Goal: Task Accomplishment & Management: Use online tool/utility

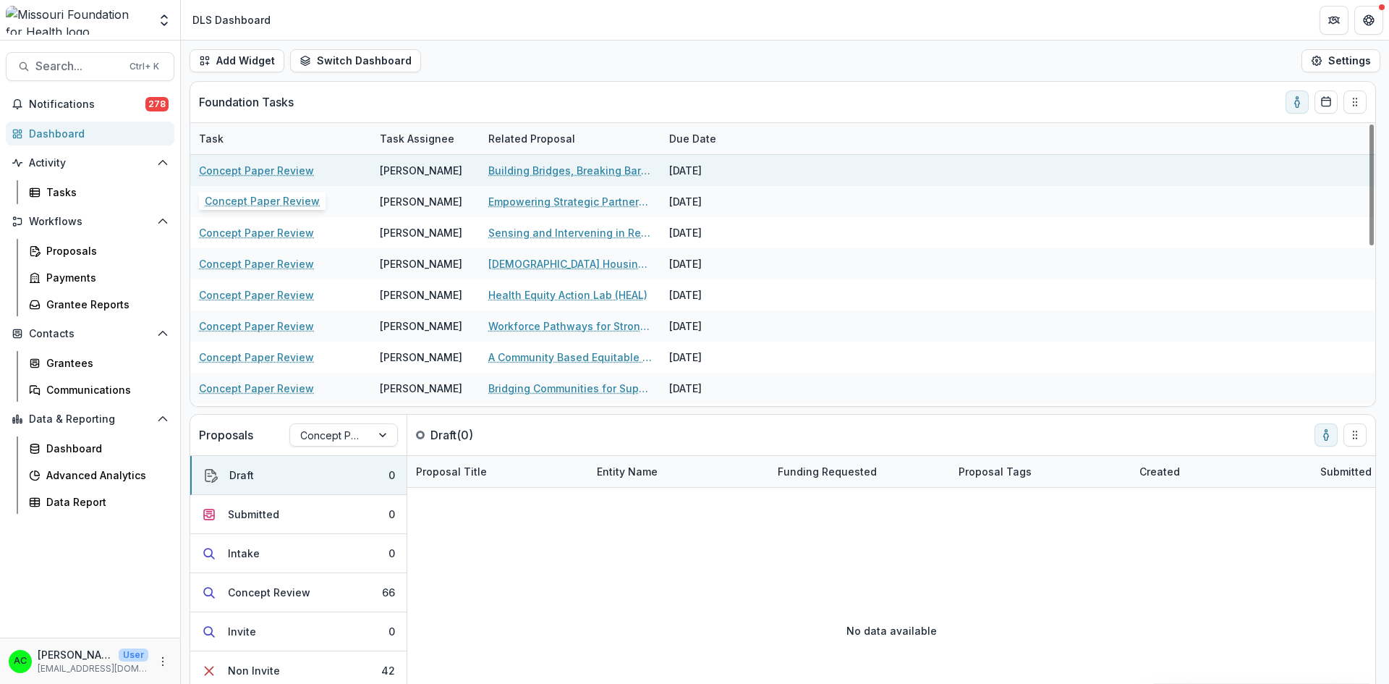
click at [227, 172] on link "Concept Paper Review" at bounding box center [256, 170] width 115 height 15
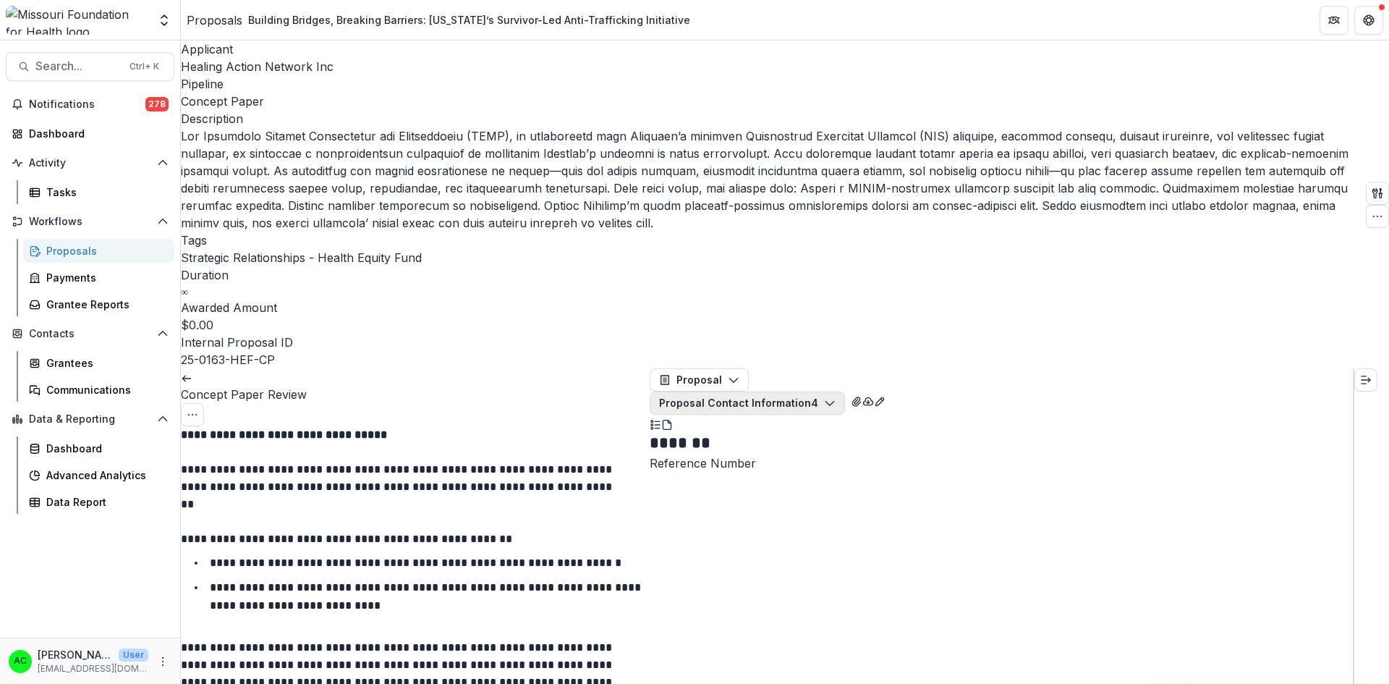
click at [845, 391] on button "Proposal Contact Information 4" at bounding box center [747, 402] width 195 height 23
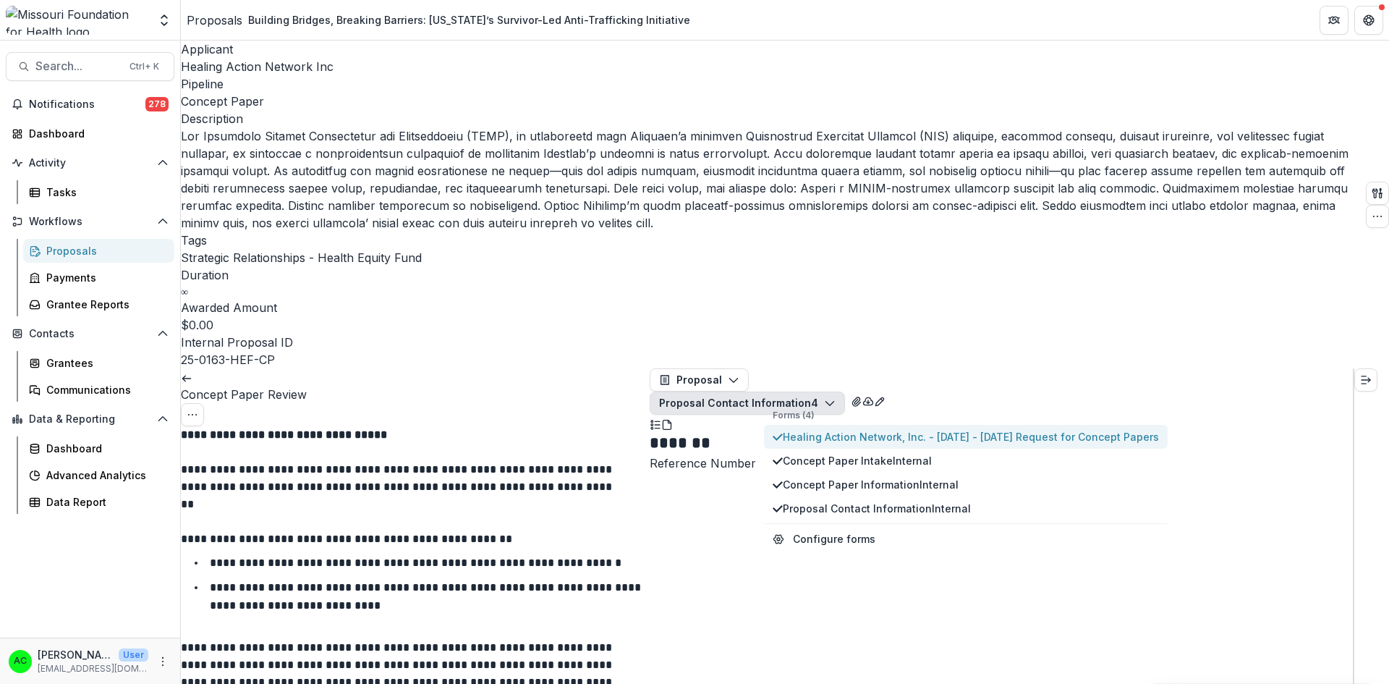
click at [825, 429] on span "Healing Action Network, Inc. - [DATE] - [DATE] Request for Concept Papers" at bounding box center [971, 436] width 376 height 15
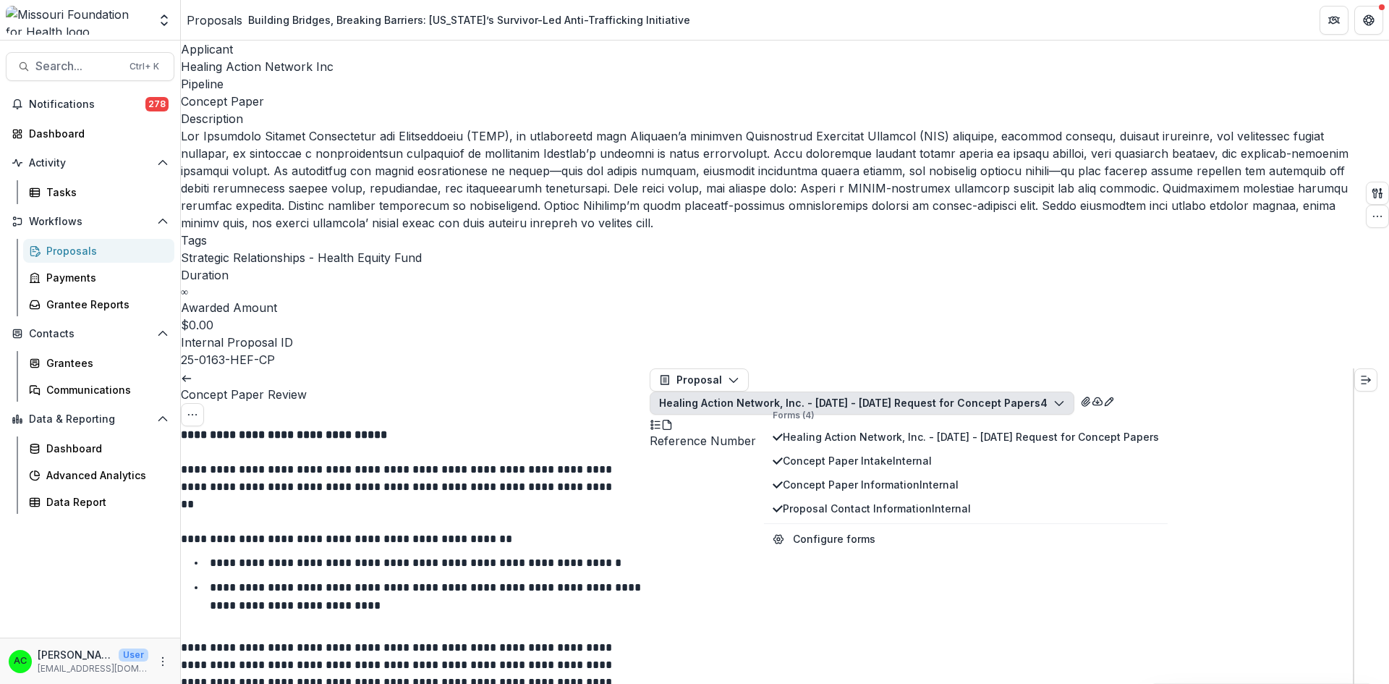
scroll to position [1158, 0]
click at [1271, 391] on div "Healing Action Network, Inc. - [DATE] - [DATE] Request for Concept Papers 4 For…" at bounding box center [1001, 411] width 703 height 41
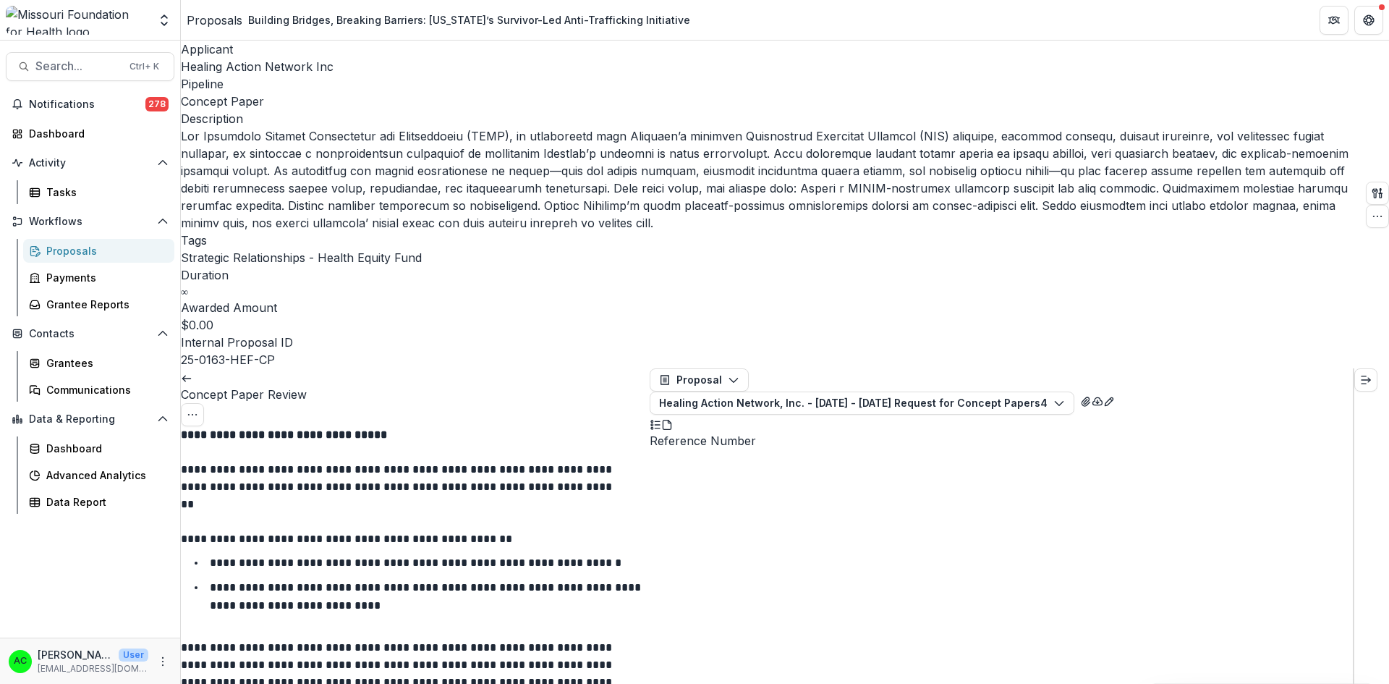
scroll to position [3473, 0]
click at [1090, 397] on icon "View Attached Files" at bounding box center [1086, 401] width 8 height 9
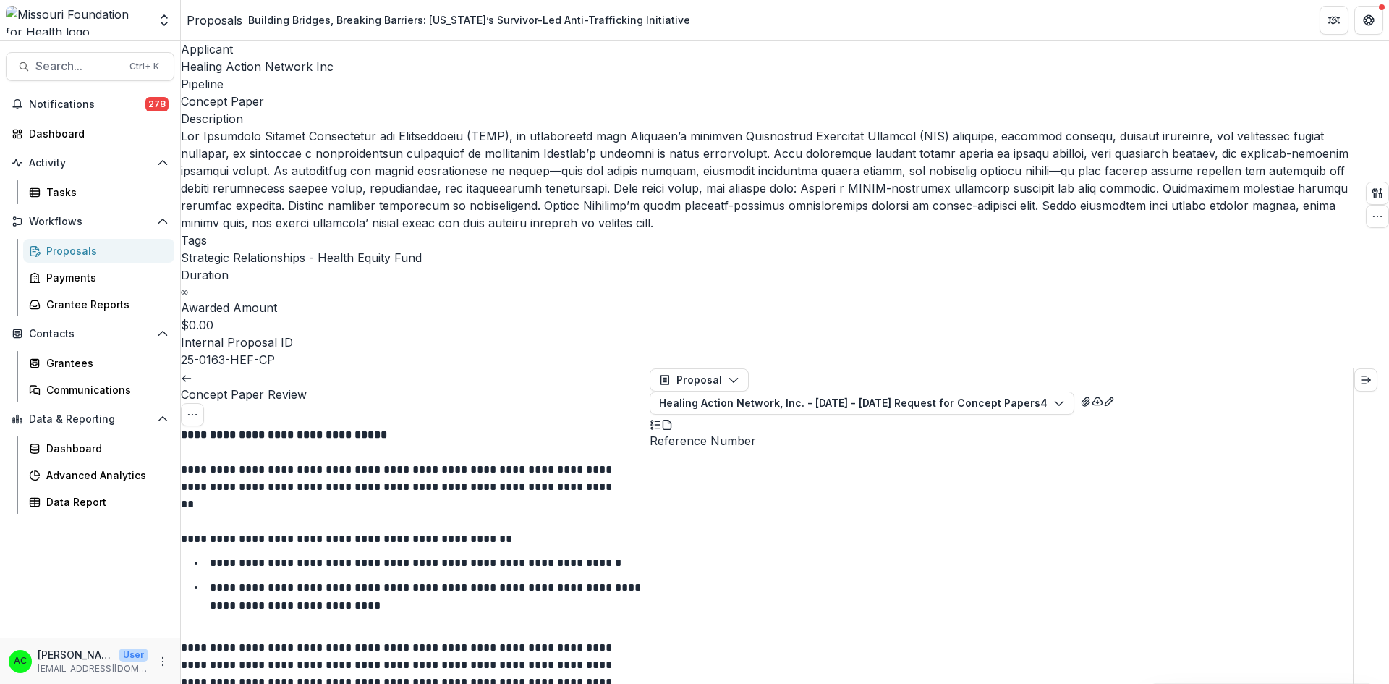
click at [1372, 187] on icon "button" at bounding box center [1378, 193] width 12 height 12
click at [1263, 162] on button "View All Reviews" at bounding box center [1275, 163] width 145 height 24
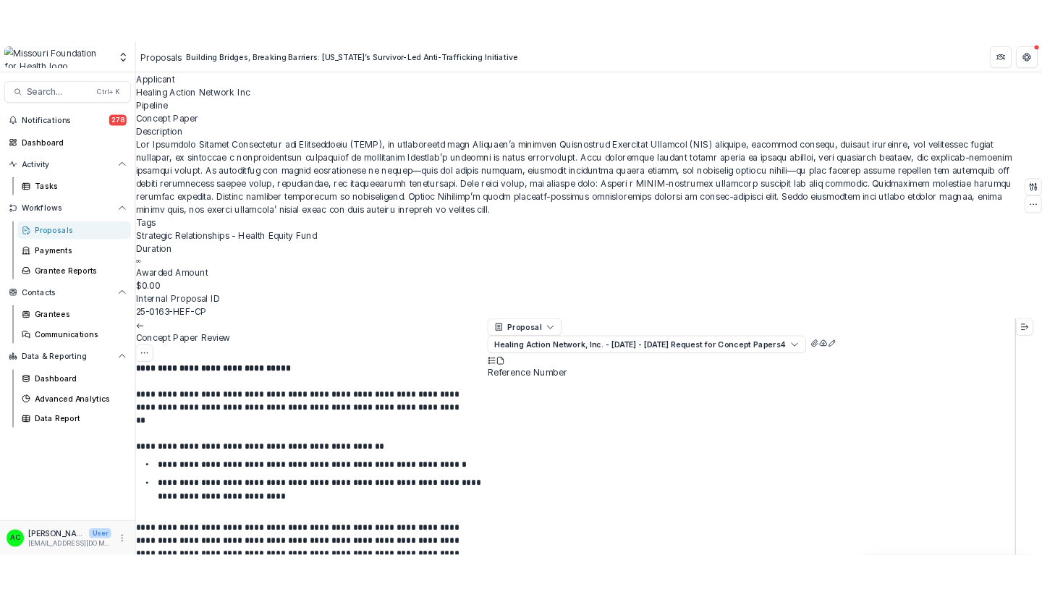
scroll to position [0, 0]
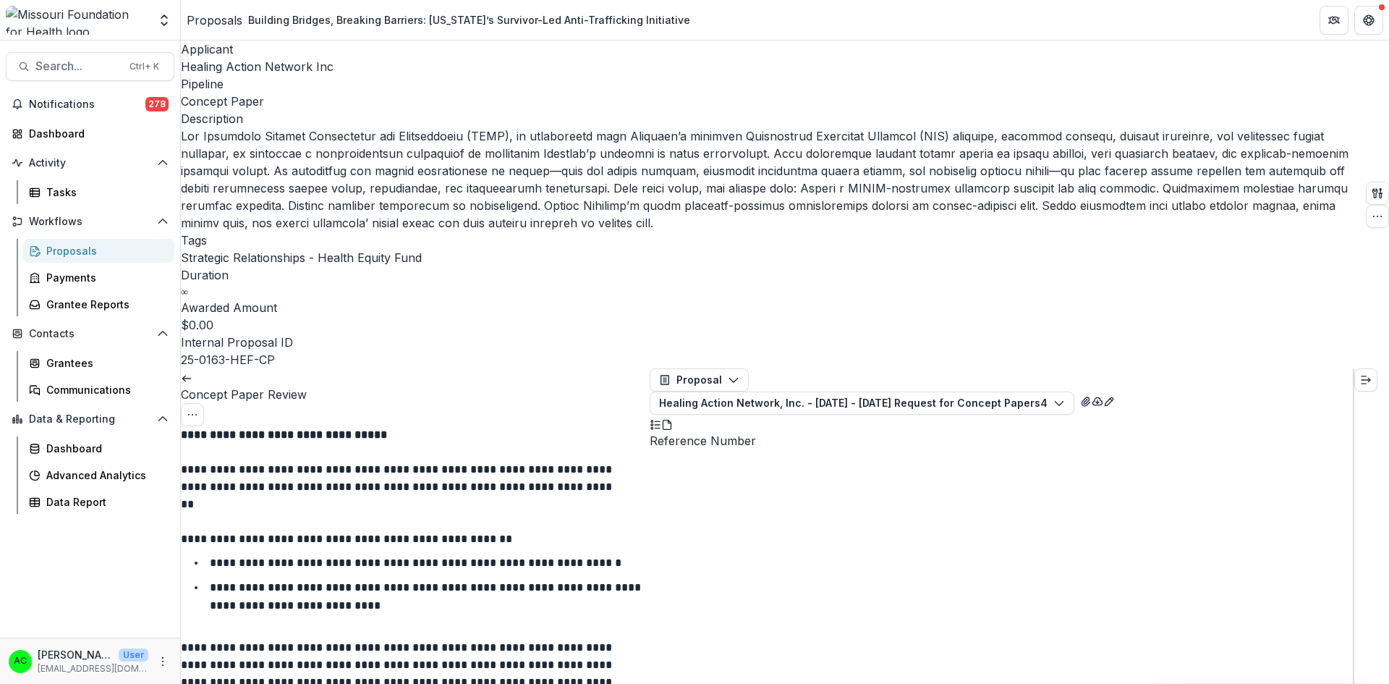
drag, startPoint x: 915, startPoint y: 56, endPoint x: 933, endPoint y: 182, distance: 127.2
click at [1092, 396] on icon "View Attached Files" at bounding box center [1086, 402] width 12 height 12
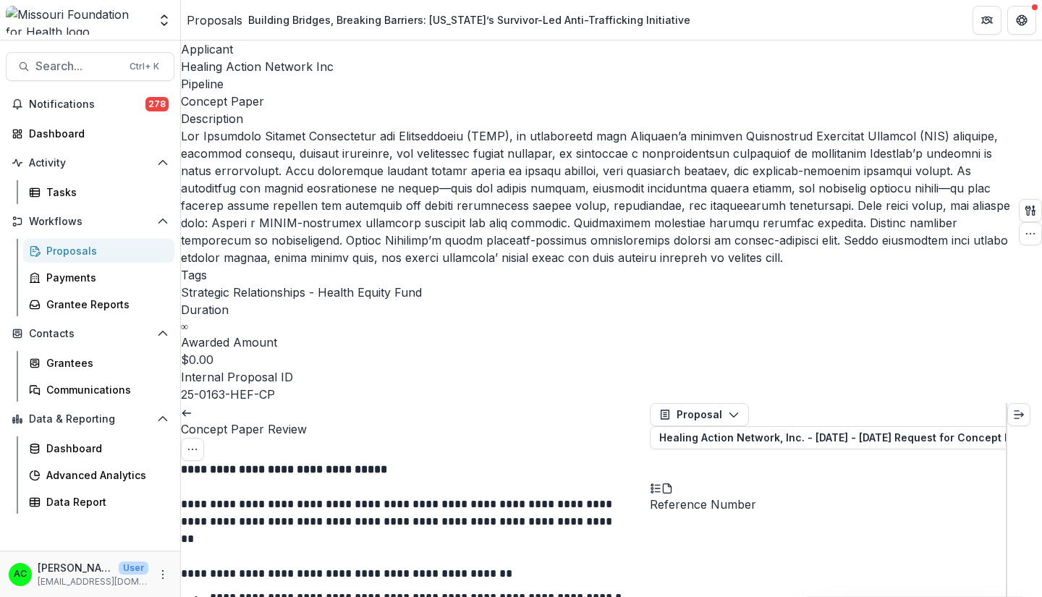
scroll to position [2171, 0]
